Goal: Task Accomplishment & Management: Manage account settings

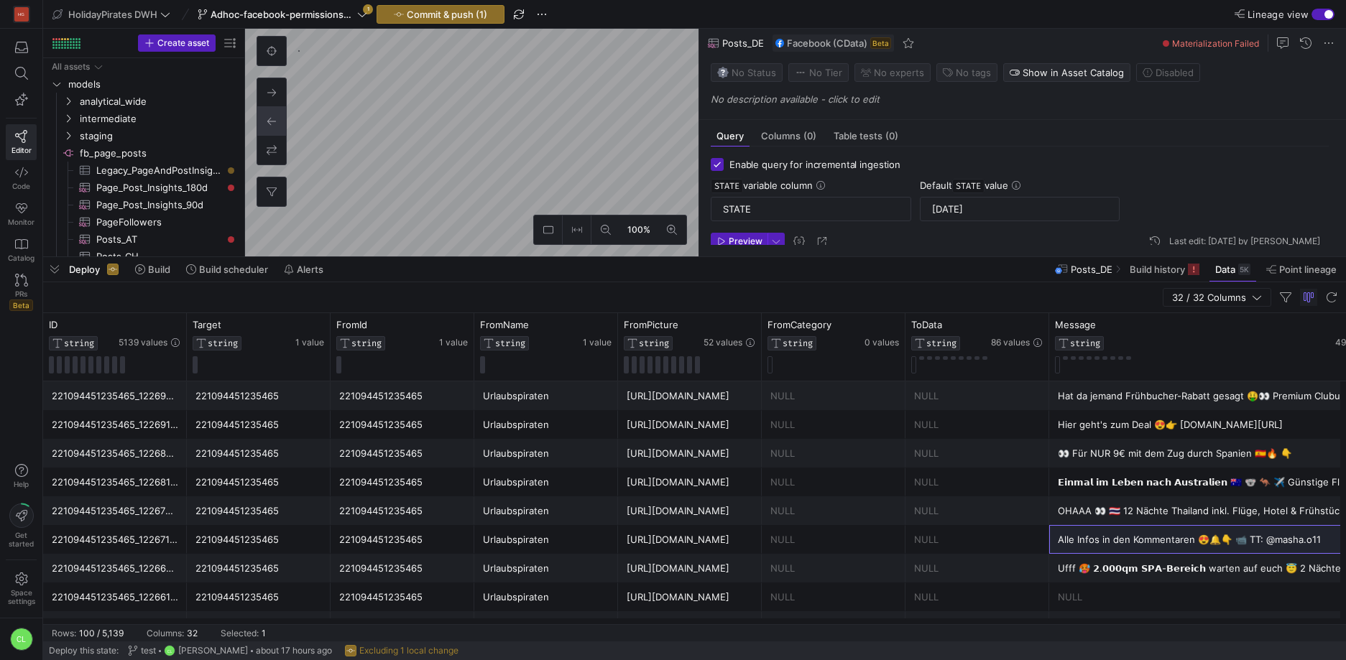
scroll to position [91, 0]
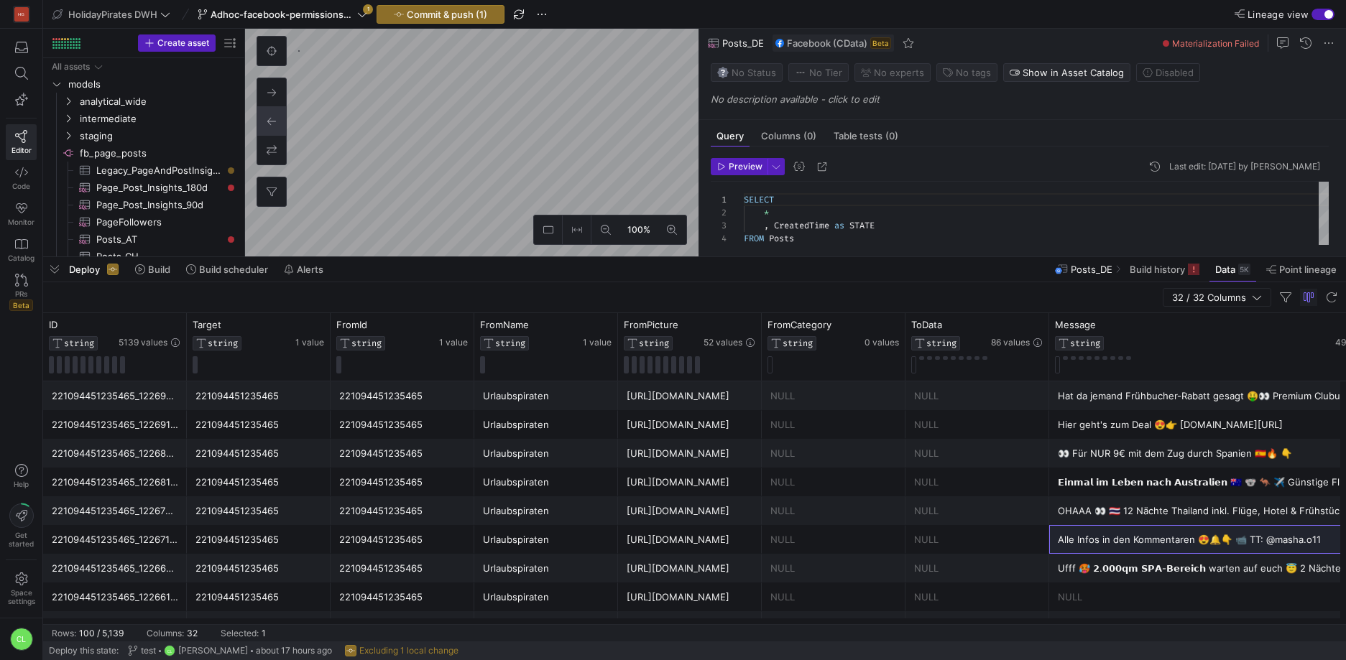
click at [491, 279] on div "Deploy Build Build scheduler Alerts Posts_DE Build history Data 5K Point lineage" at bounding box center [694, 269] width 1303 height 24
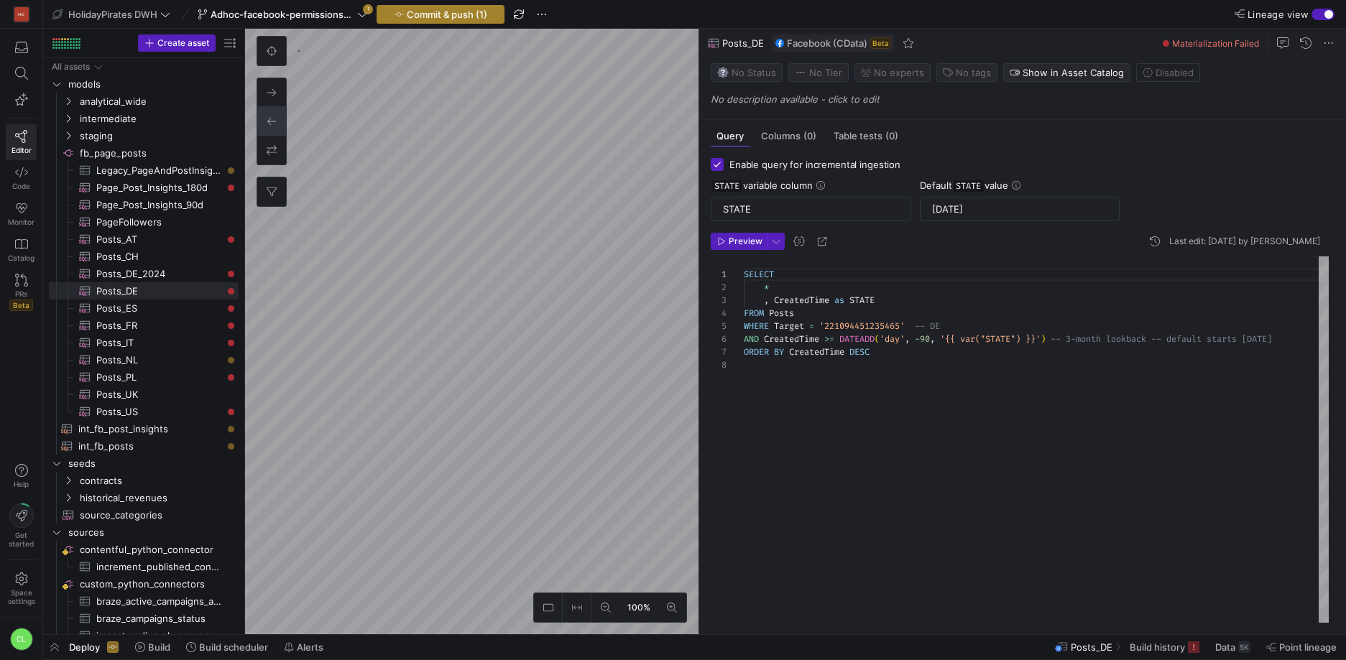
click at [455, 9] on span "Commit & push (1)" at bounding box center [447, 14] width 80 height 11
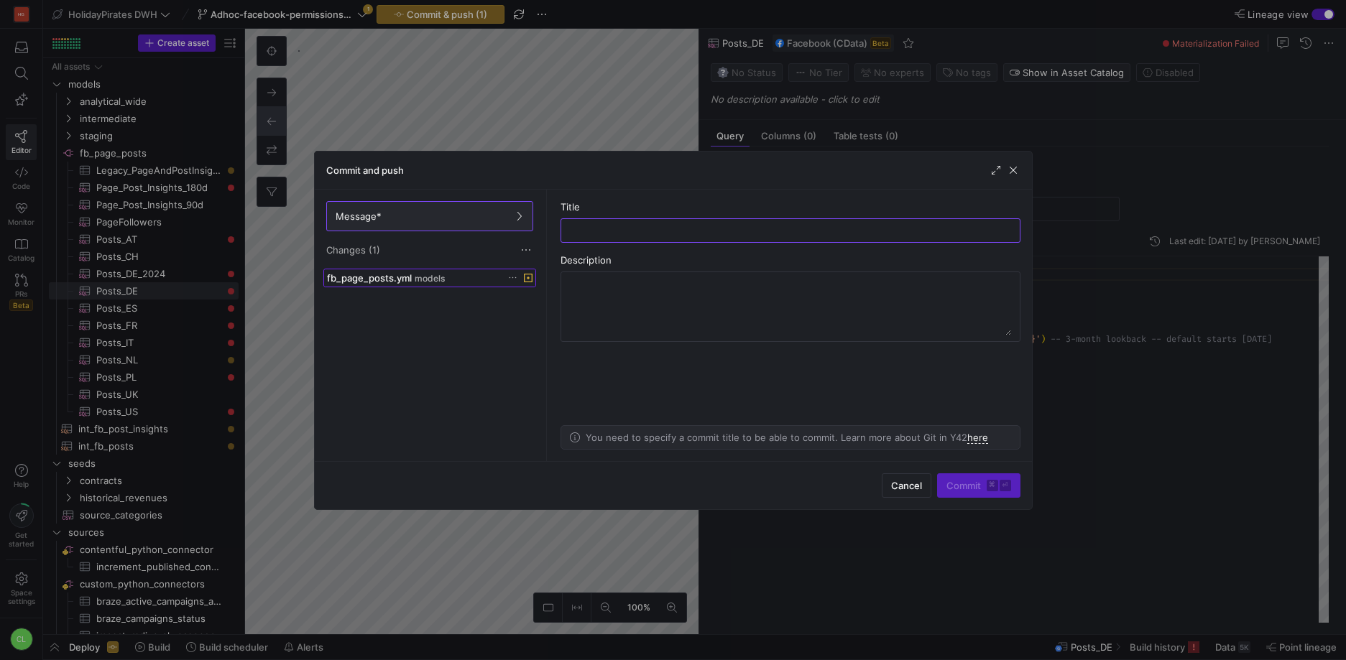
click at [443, 272] on div "fb_page_posts.yml models" at bounding box center [414, 277] width 174 height 11
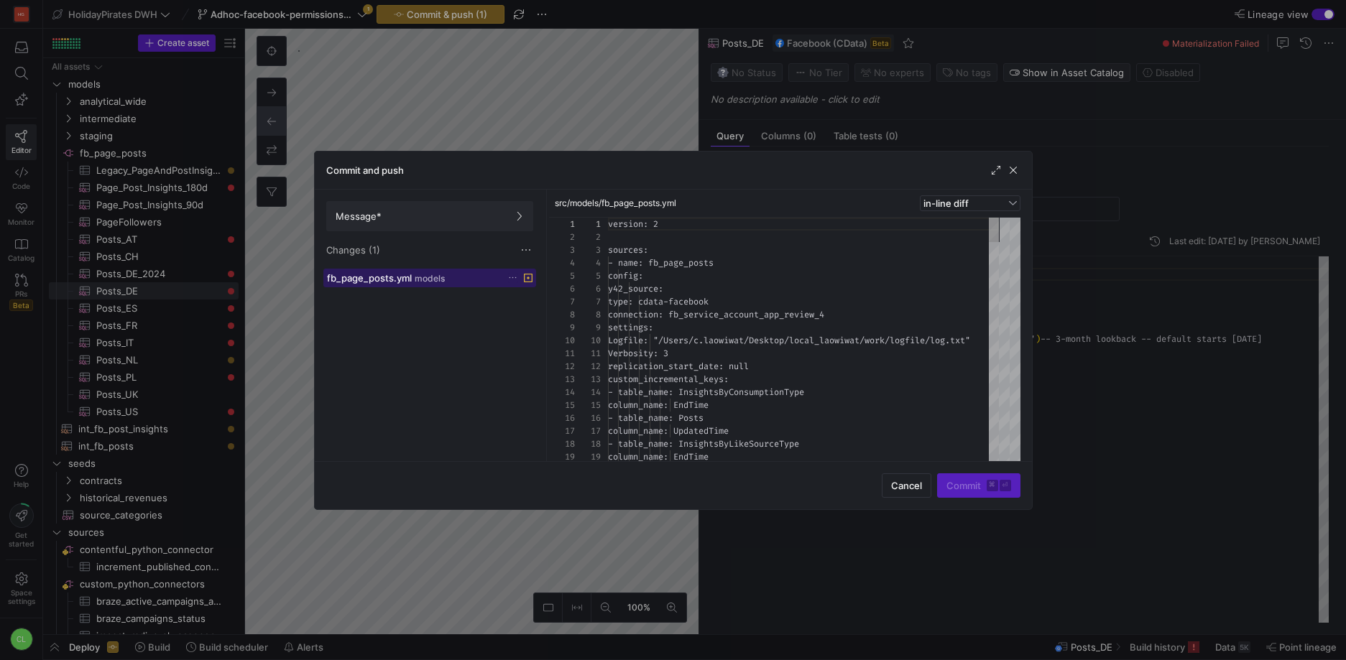
scroll to position [129, 0]
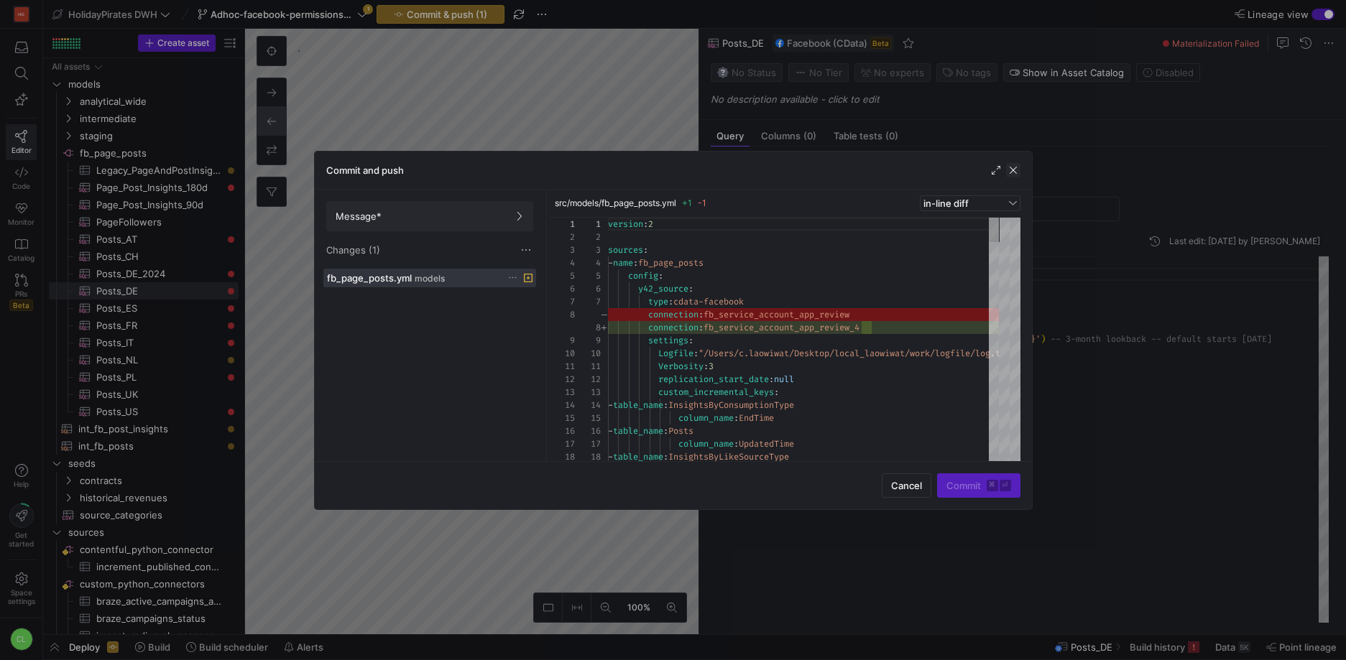
click at [1010, 166] on span "button" at bounding box center [1013, 170] width 14 height 14
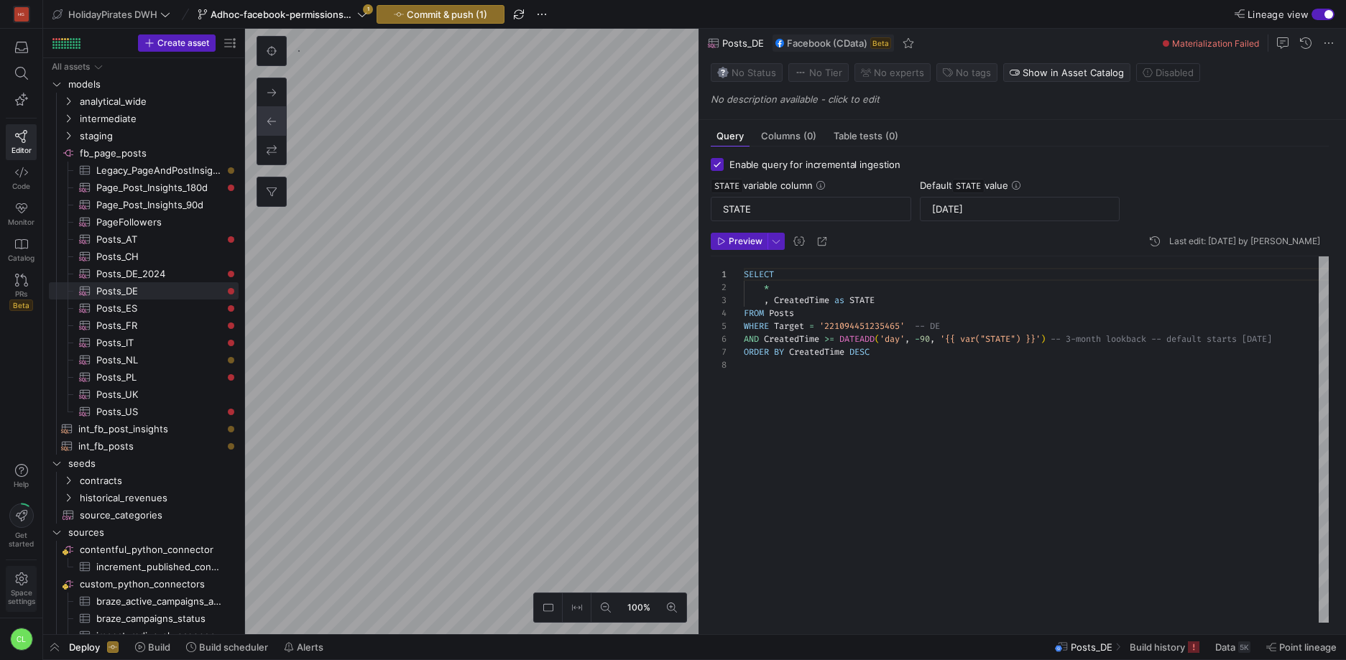
click at [17, 596] on span "Space settings" at bounding box center [21, 596] width 27 height 17
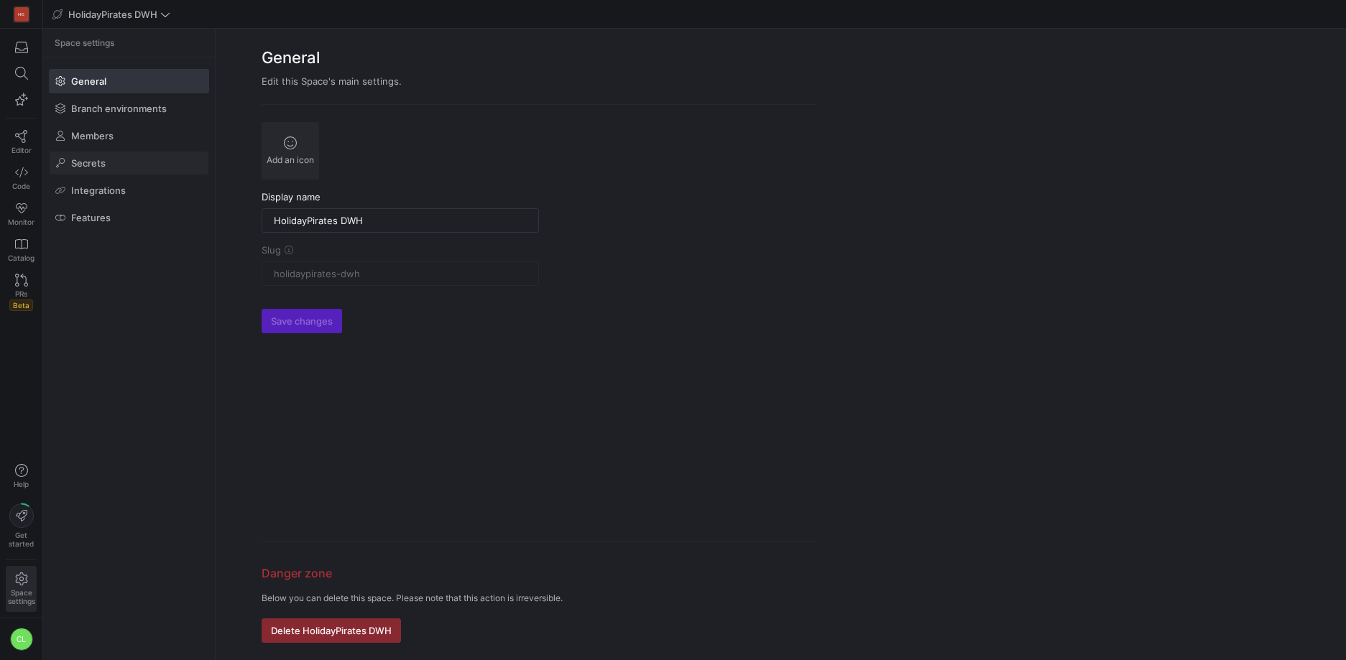
click at [165, 163] on span at bounding box center [129, 163] width 159 height 23
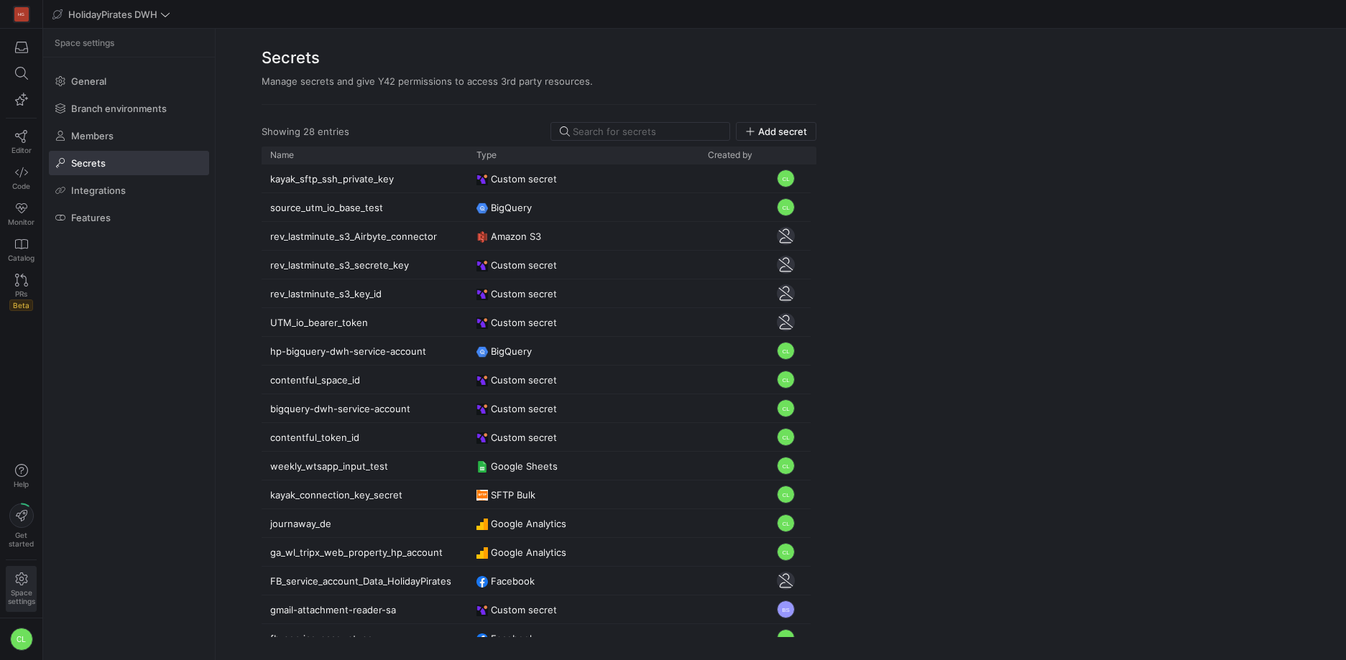
drag, startPoint x: 375, startPoint y: 159, endPoint x: 466, endPoint y: 166, distance: 91.5
click at [466, 166] on div "Name Type Created by CL" at bounding box center [539, 395] width 555 height 496
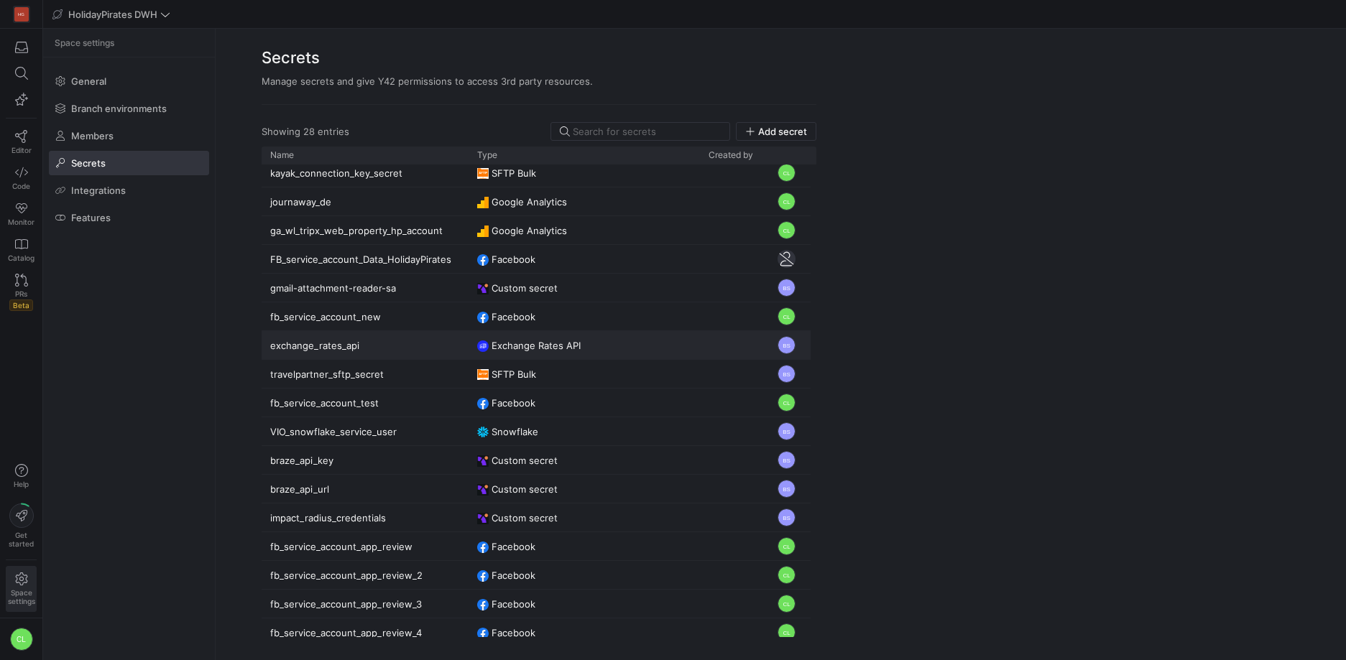
scroll to position [332, 0]
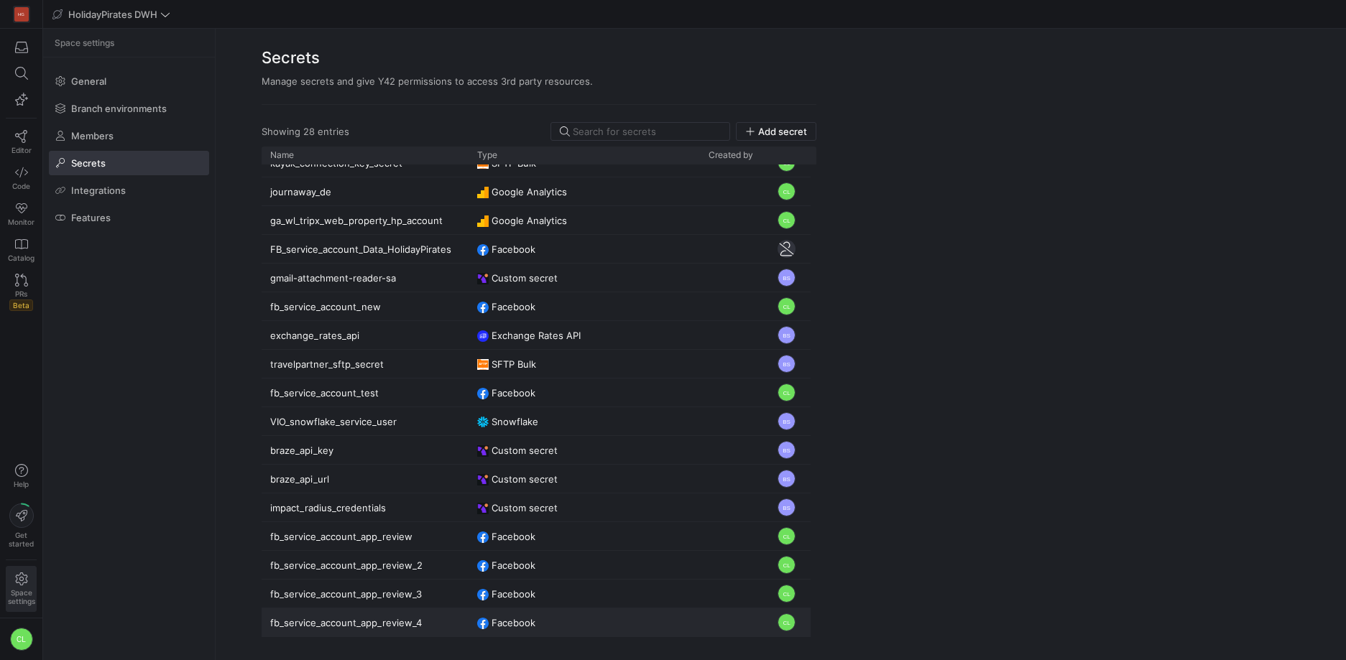
click at [711, 631] on y42-user-avatar-cell-renderer "CL" at bounding box center [786, 622] width 156 height 27
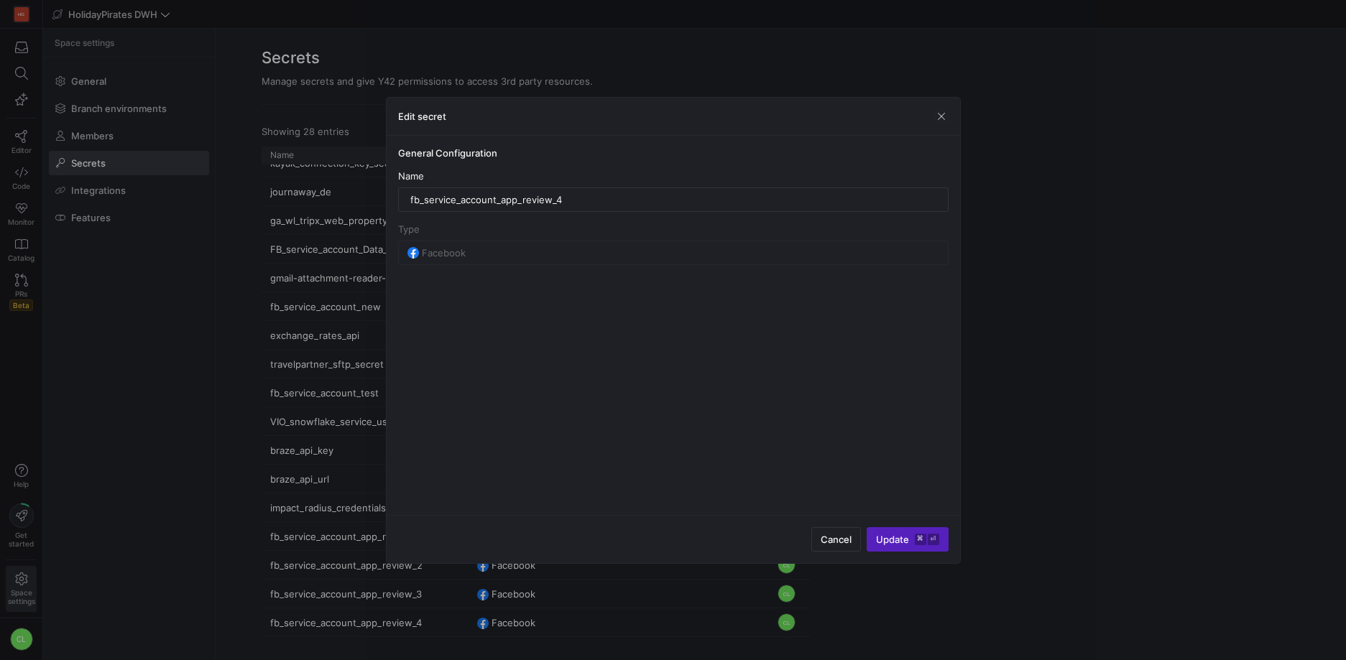
click at [640, 586] on div at bounding box center [673, 330] width 1346 height 660
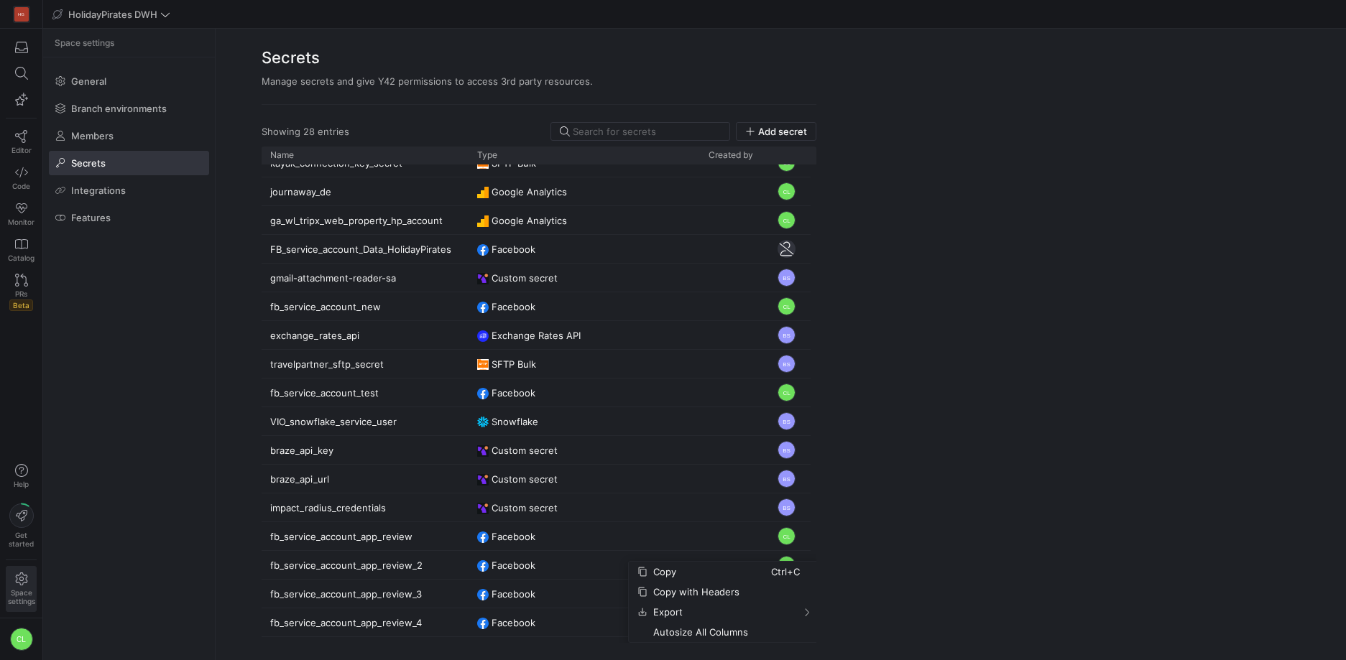
click at [849, 535] on div "Showing 28 entries Add secret Drag here to set row groups Drag here to set colu…" at bounding box center [539, 374] width 647 height 538
click at [421, 619] on div "fb_service_account_app_review_4" at bounding box center [365, 623] width 207 height 28
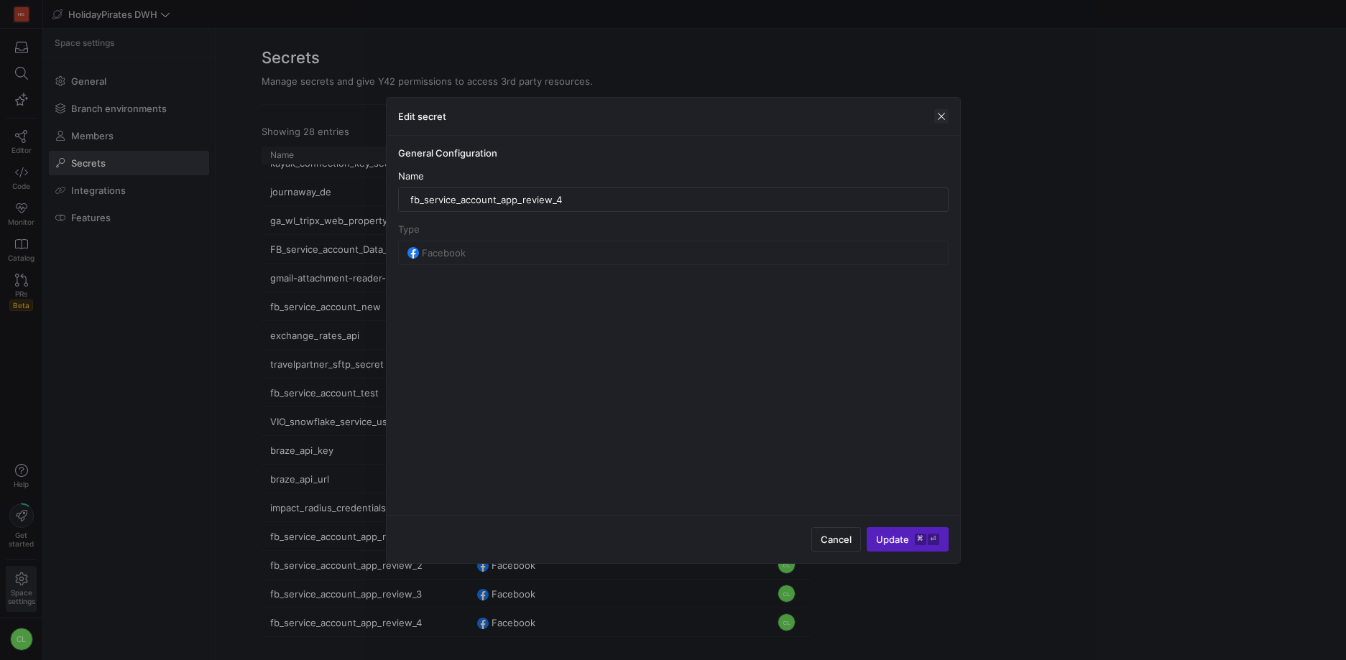
click at [935, 116] on span "button" at bounding box center [941, 116] width 14 height 14
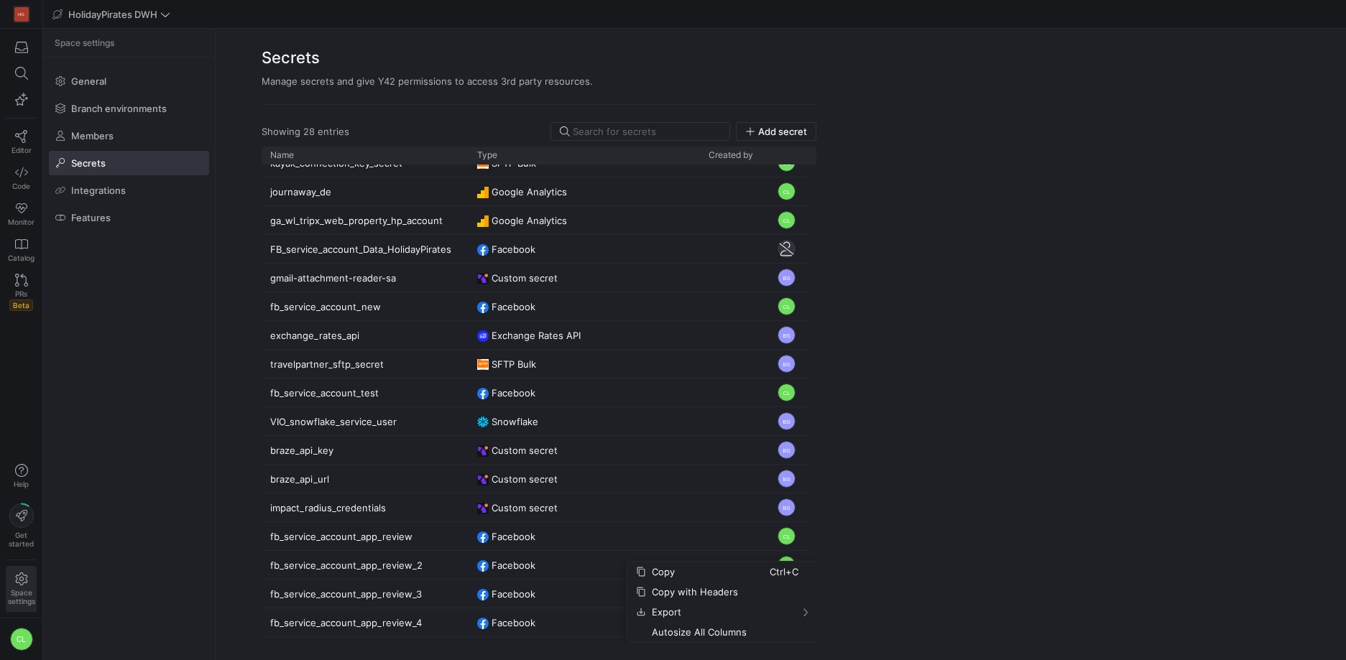
click at [923, 486] on y42-org-space-settings-secrets "Secrets Manage secrets and give Y42 permissions to access 3rd party resources. …" at bounding box center [781, 344] width 1130 height 631
